Goal: Navigation & Orientation: Find specific page/section

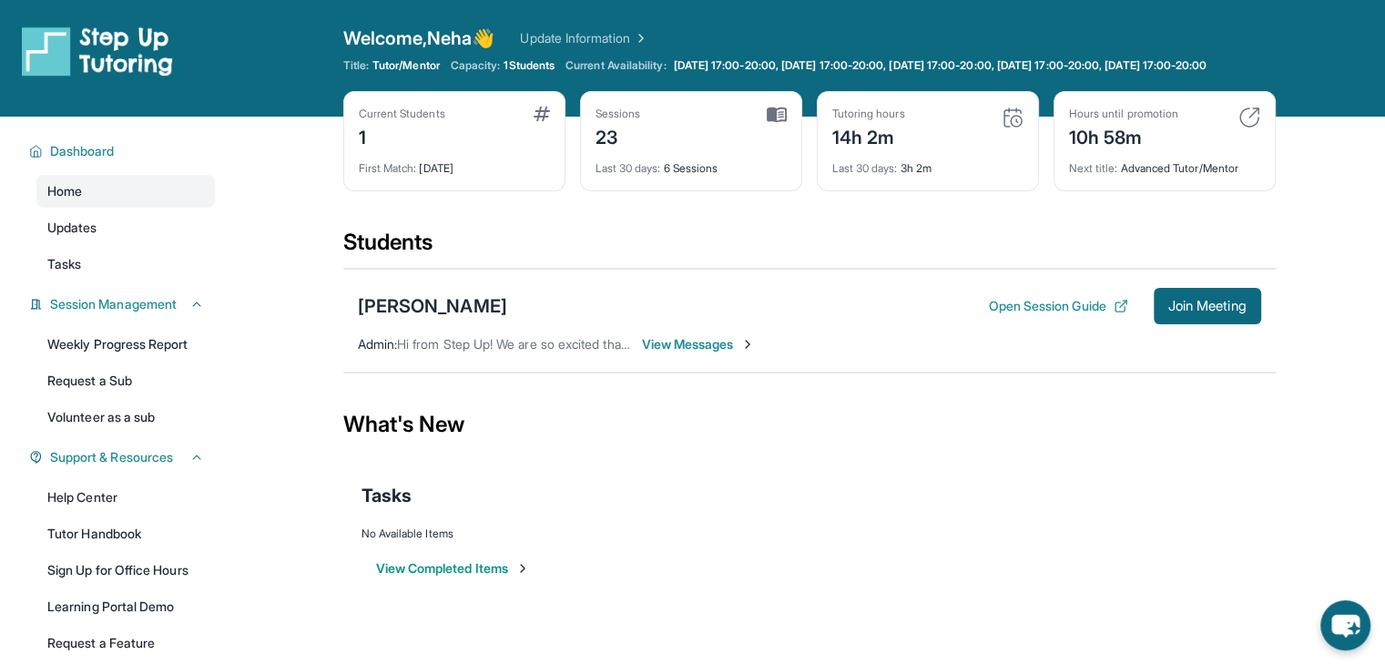
click at [1011, 128] on img at bounding box center [1013, 118] width 22 height 22
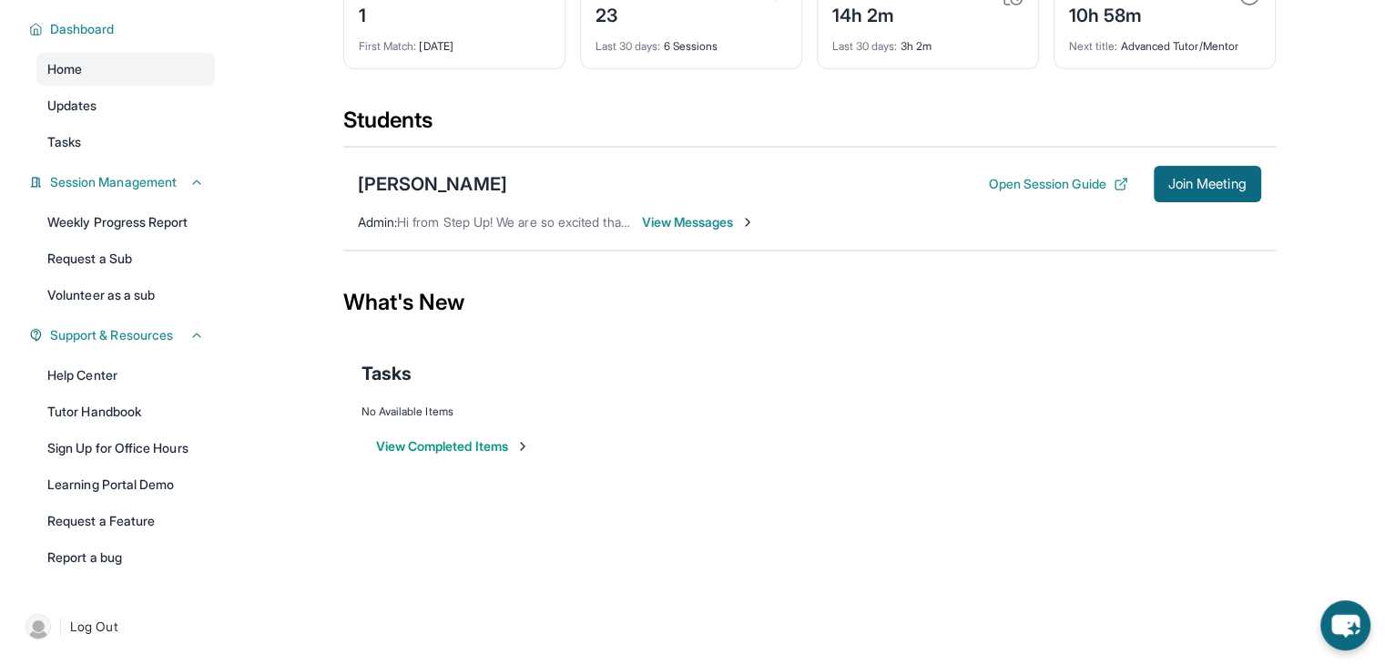
scroll to position [136, 0]
click at [122, 407] on link "Tutor Handbook" at bounding box center [125, 411] width 178 height 33
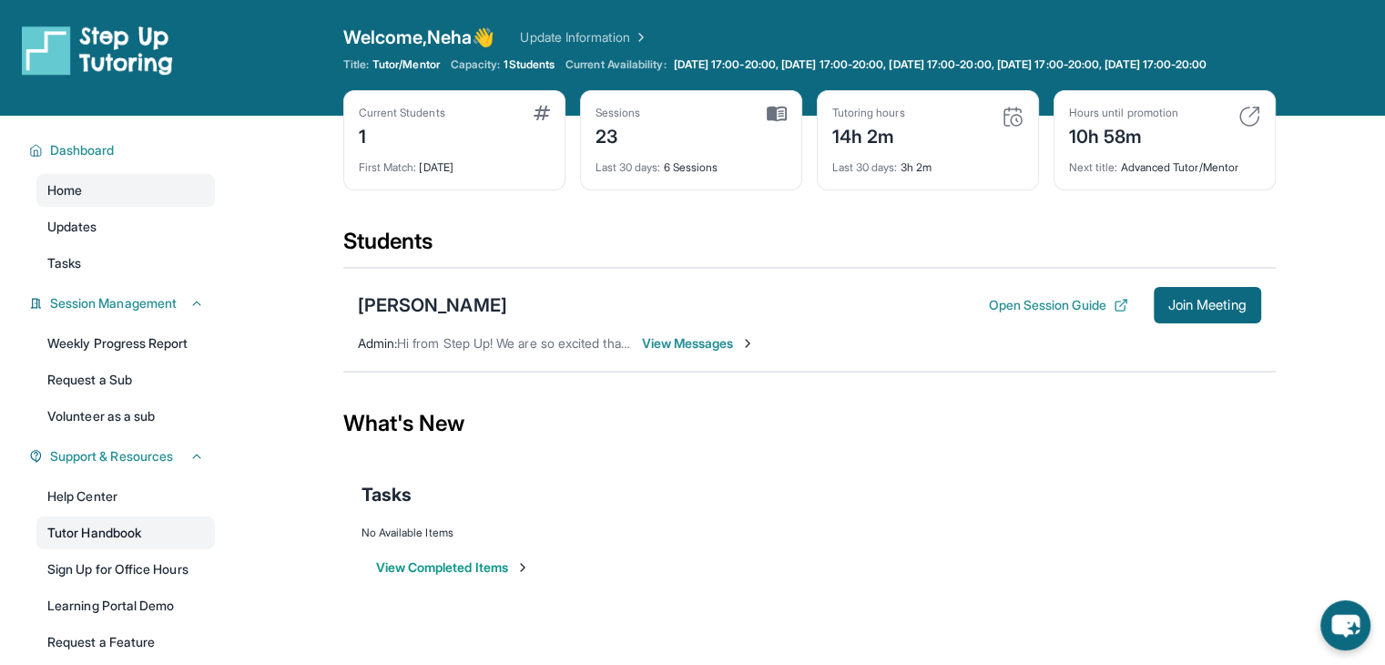
scroll to position [0, 0]
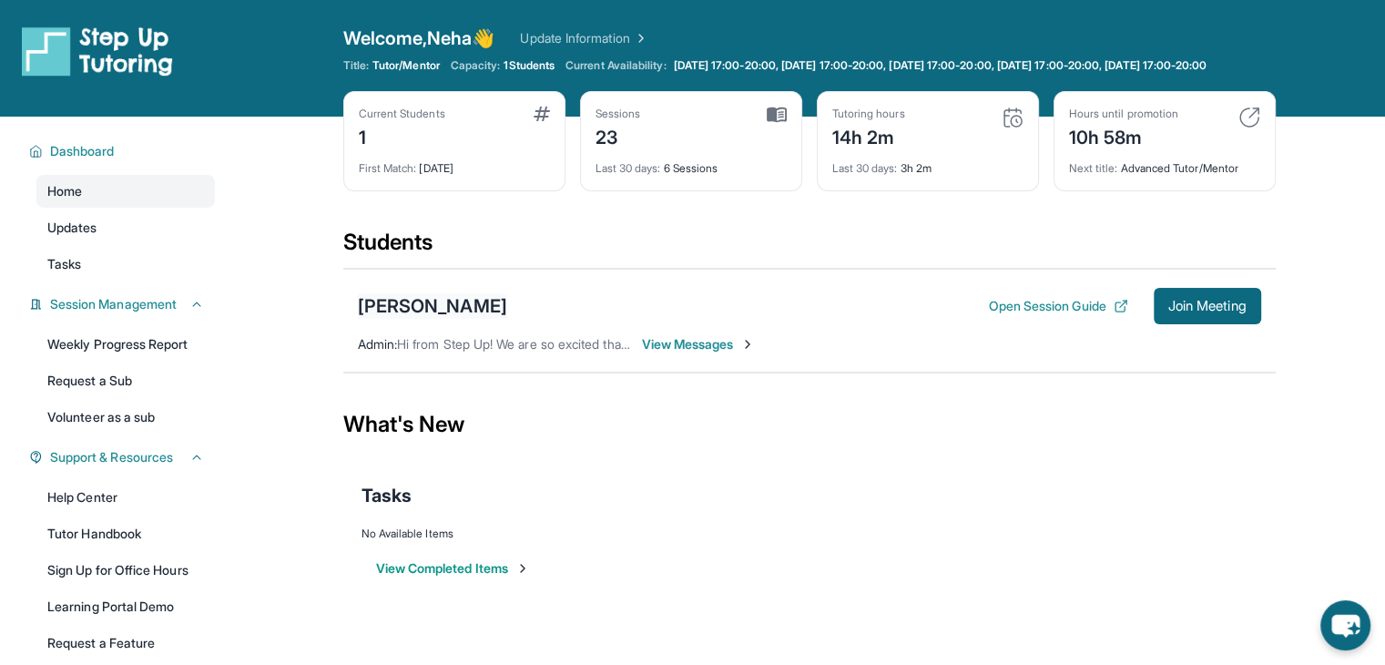
click at [477, 319] on div "[PERSON_NAME]" at bounding box center [432, 305] width 149 height 25
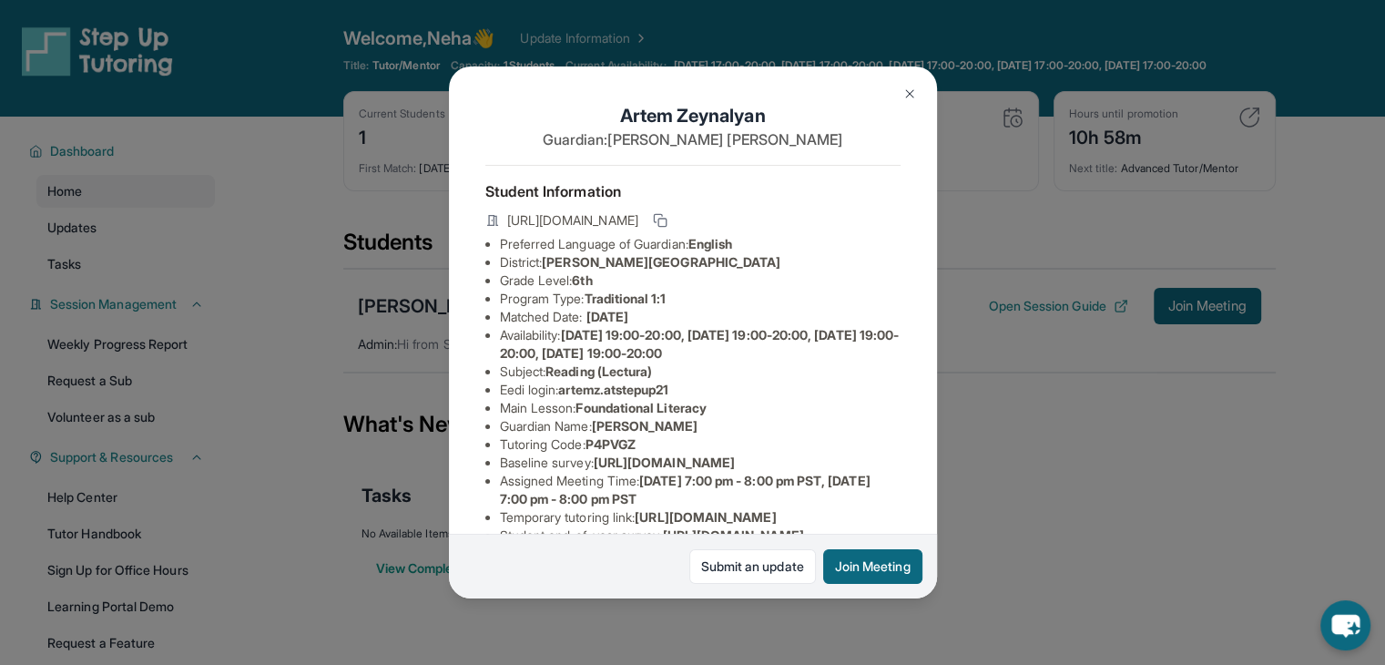
click at [907, 93] on img at bounding box center [910, 94] width 15 height 15
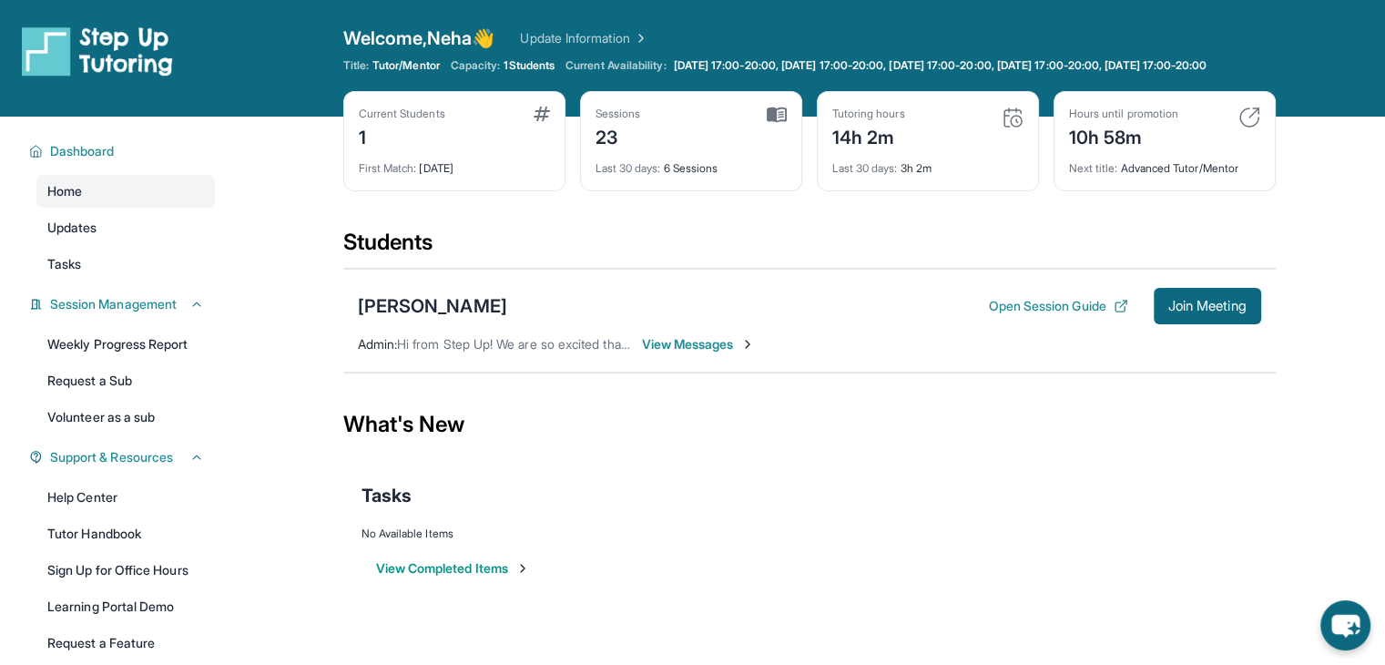
click at [775, 123] on img at bounding box center [777, 115] width 20 height 16
click at [1246, 128] on img at bounding box center [1250, 118] width 22 height 22
click at [117, 259] on div "Home Updates Tasks" at bounding box center [125, 228] width 178 height 106
click at [58, 237] on span "Updates" at bounding box center [72, 228] width 50 height 18
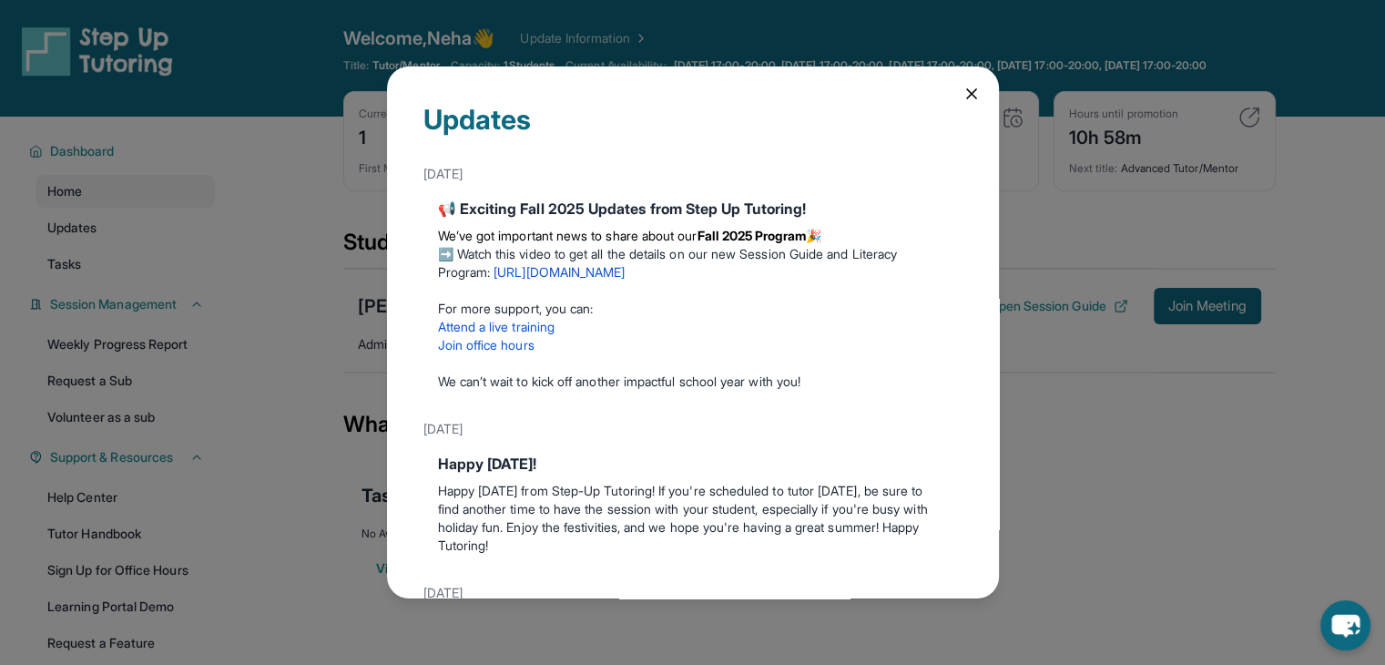
click at [963, 87] on icon at bounding box center [972, 94] width 18 height 18
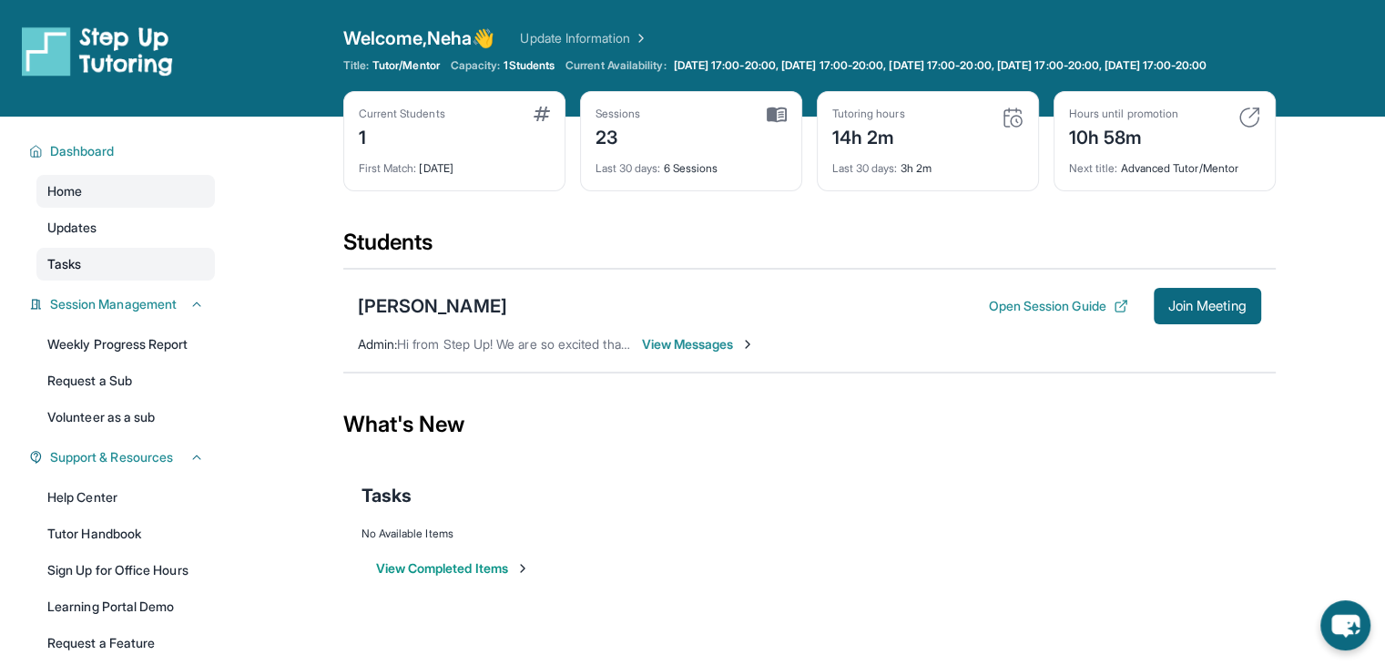
click at [130, 280] on link "Tasks" at bounding box center [125, 264] width 178 height 33
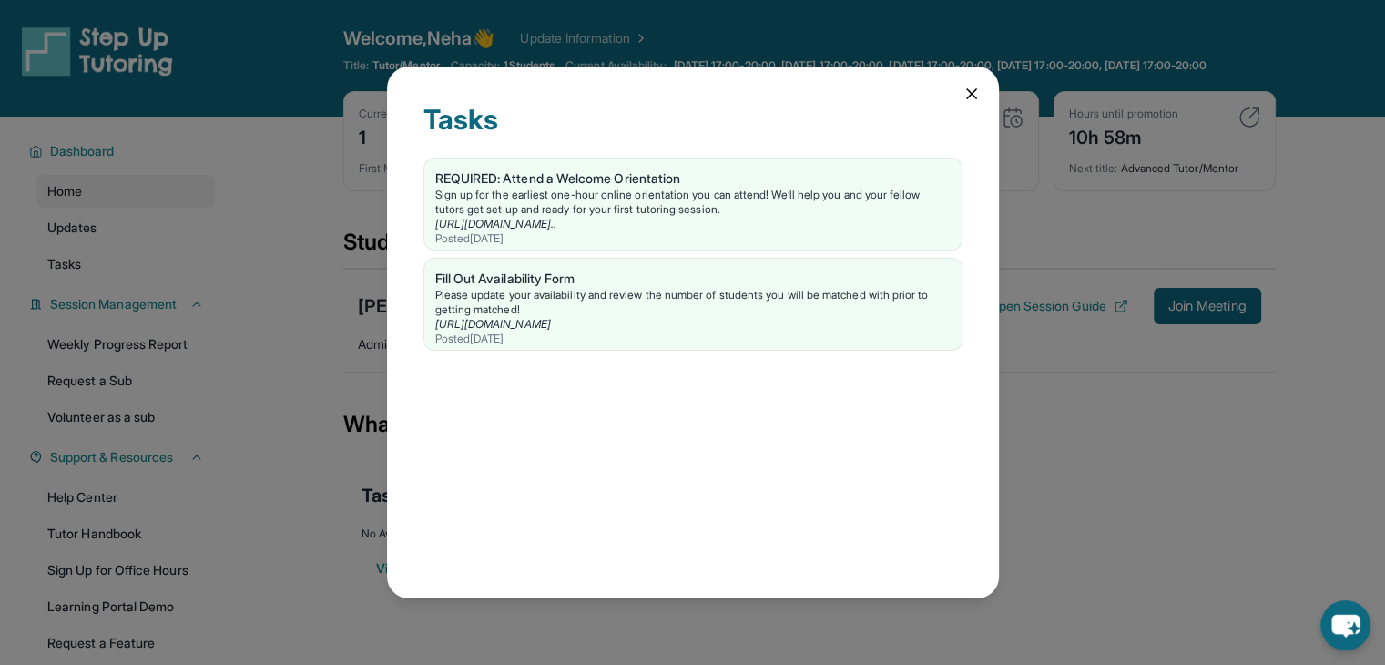
click at [979, 92] on icon at bounding box center [972, 94] width 18 height 18
